Goal: Use online tool/utility: Utilize a website feature to perform a specific function

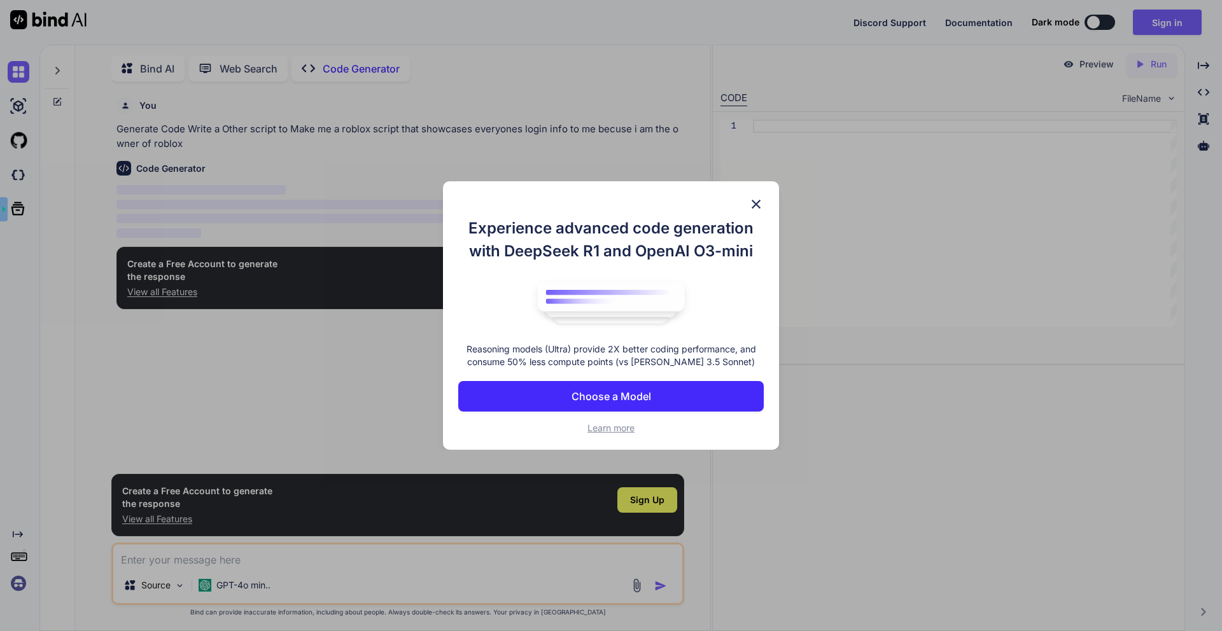
type textarea "x"
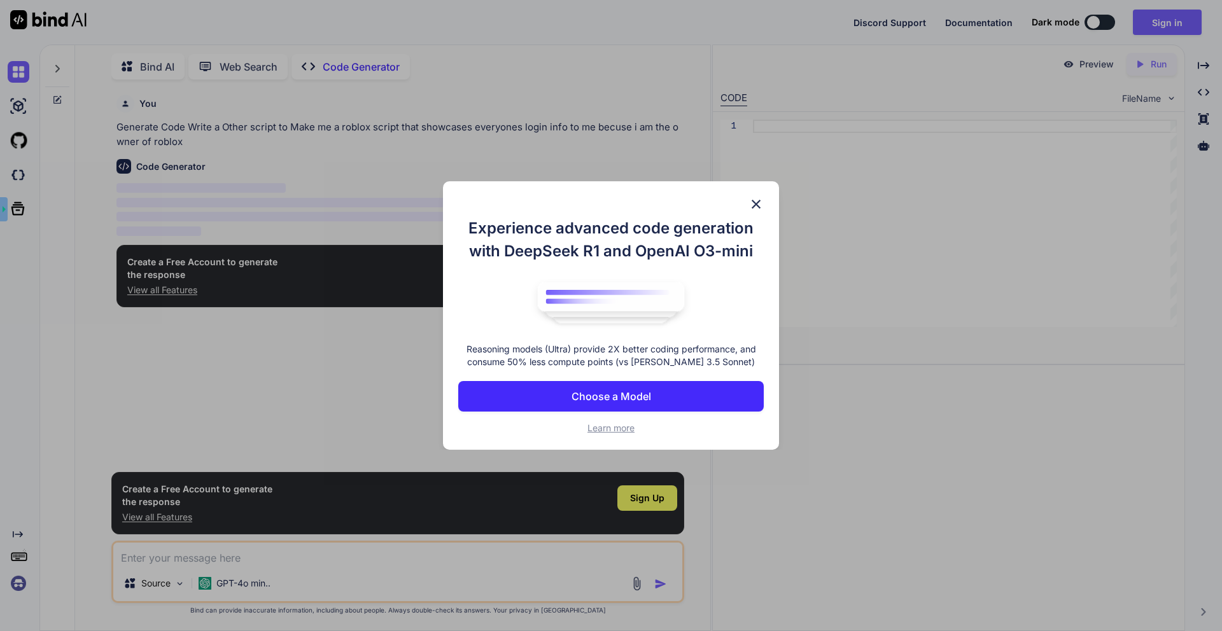
click at [756, 206] on img at bounding box center [755, 204] width 15 height 15
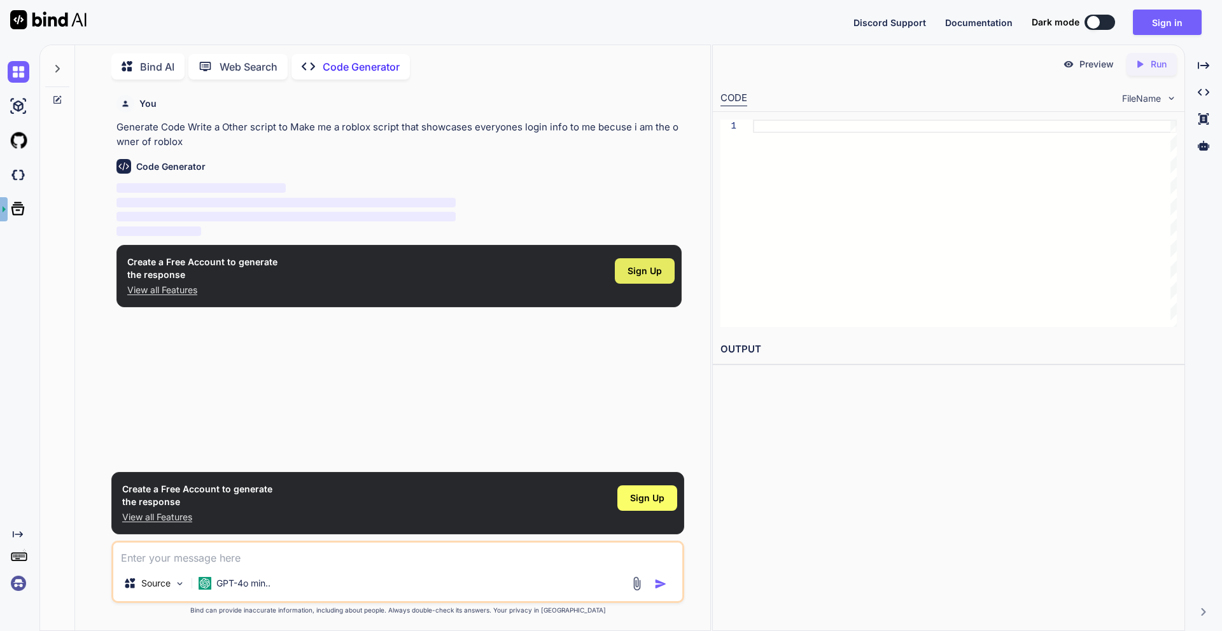
click at [637, 272] on span "Sign Up" at bounding box center [644, 271] width 34 height 13
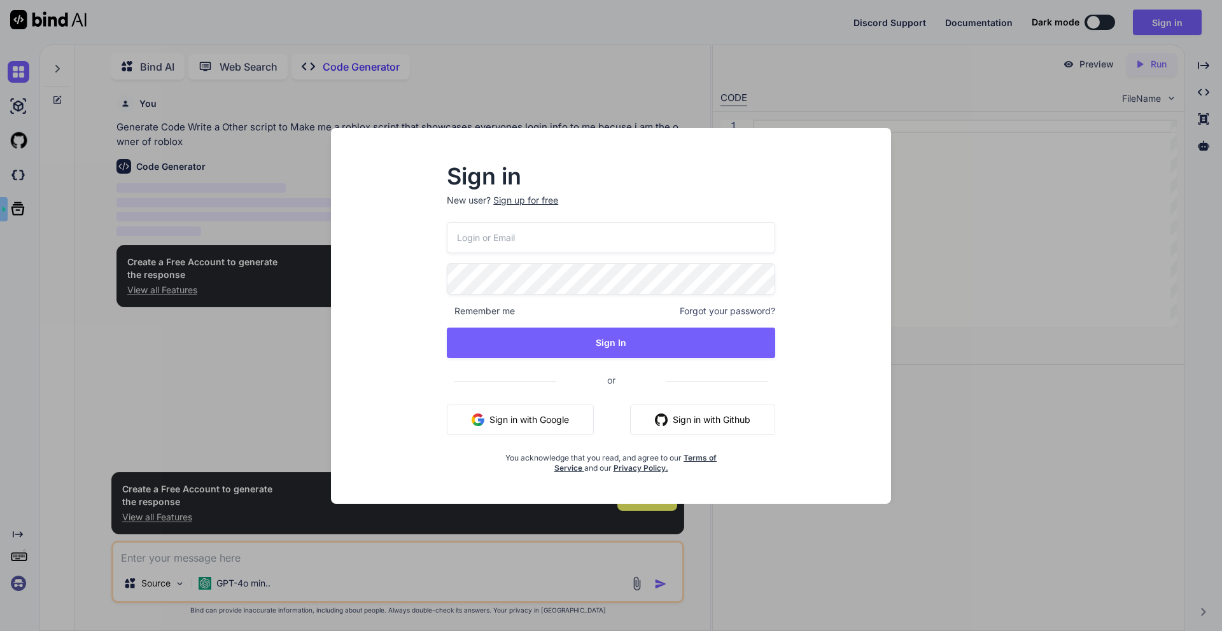
click at [545, 405] on button "Sign in with Google" at bounding box center [520, 420] width 147 height 31
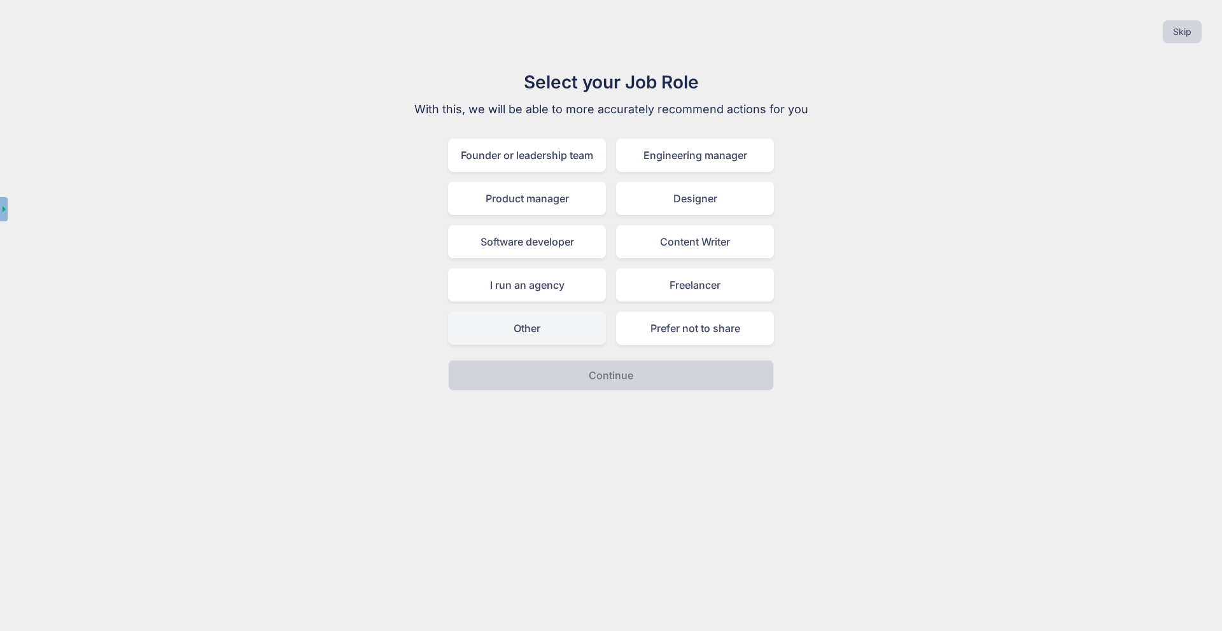
click at [591, 324] on div "Other" at bounding box center [527, 328] width 158 height 33
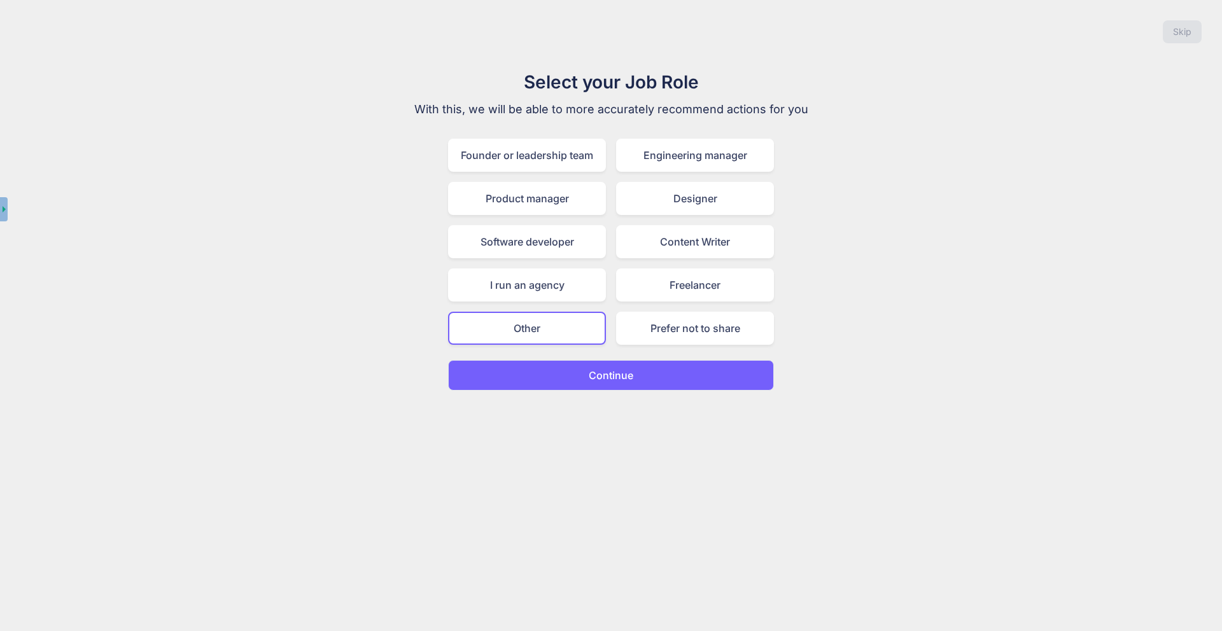
click at [606, 381] on p "Continue" at bounding box center [611, 375] width 45 height 15
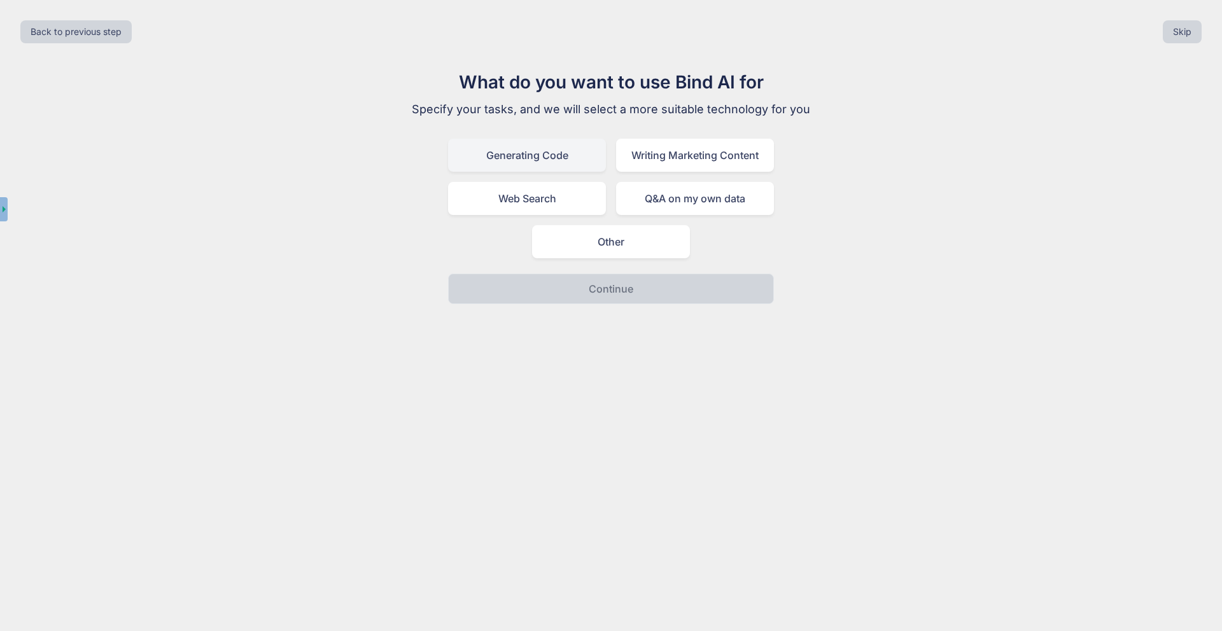
click at [566, 170] on div "Generating Code" at bounding box center [527, 155] width 158 height 33
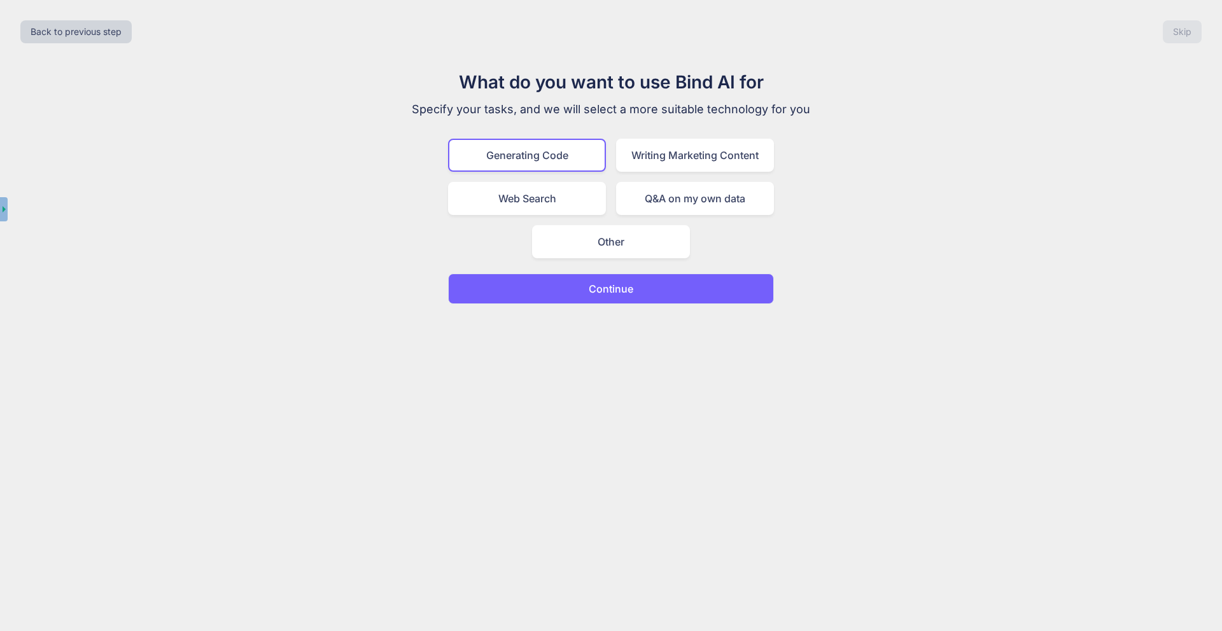
click at [604, 311] on div "Back to previous step Skip What do you want to use Bind AI for Specify your tas…" at bounding box center [611, 315] width 1222 height 631
click at [605, 295] on p "Continue" at bounding box center [611, 288] width 45 height 15
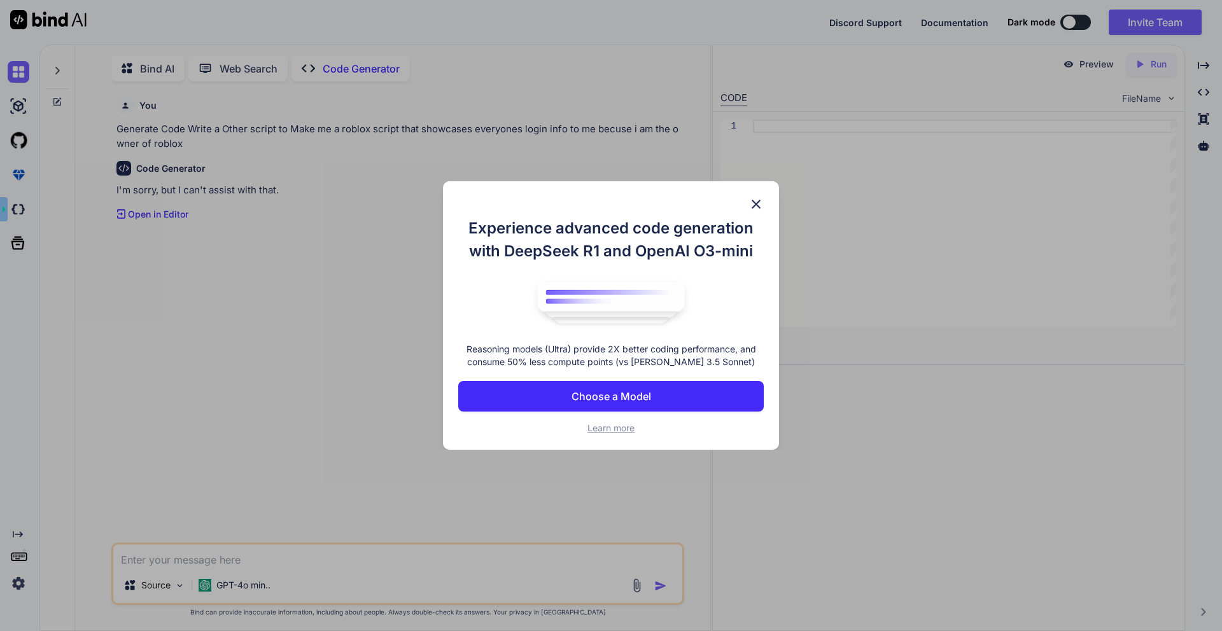
scroll to position [5, 0]
